Goal: Check status: Check status

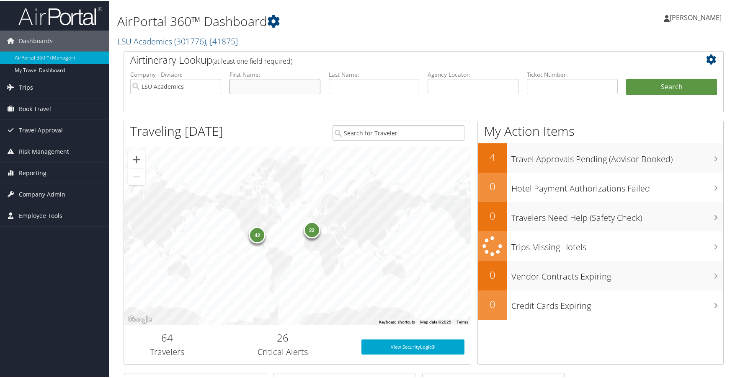
click at [242, 89] on input "text" at bounding box center [275, 85] width 91 height 15
type input "[PERSON_NAME]"
click at [626, 78] on button "Search" at bounding box center [671, 86] width 91 height 17
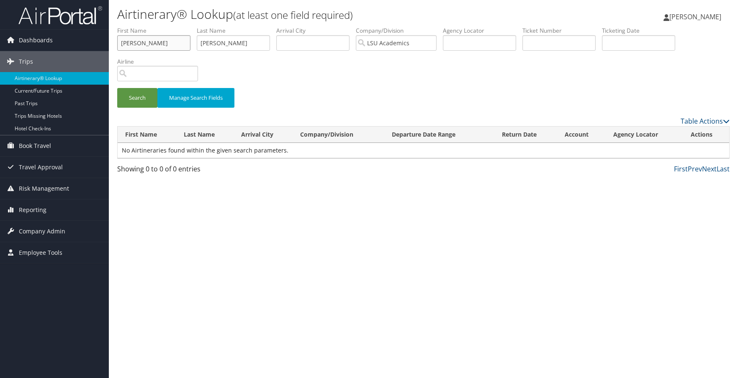
click at [164, 42] on input "[PERSON_NAME]" at bounding box center [153, 42] width 73 height 15
click at [145, 92] on button "Search" at bounding box center [137, 98] width 40 height 20
